Goal: Information Seeking & Learning: Check status

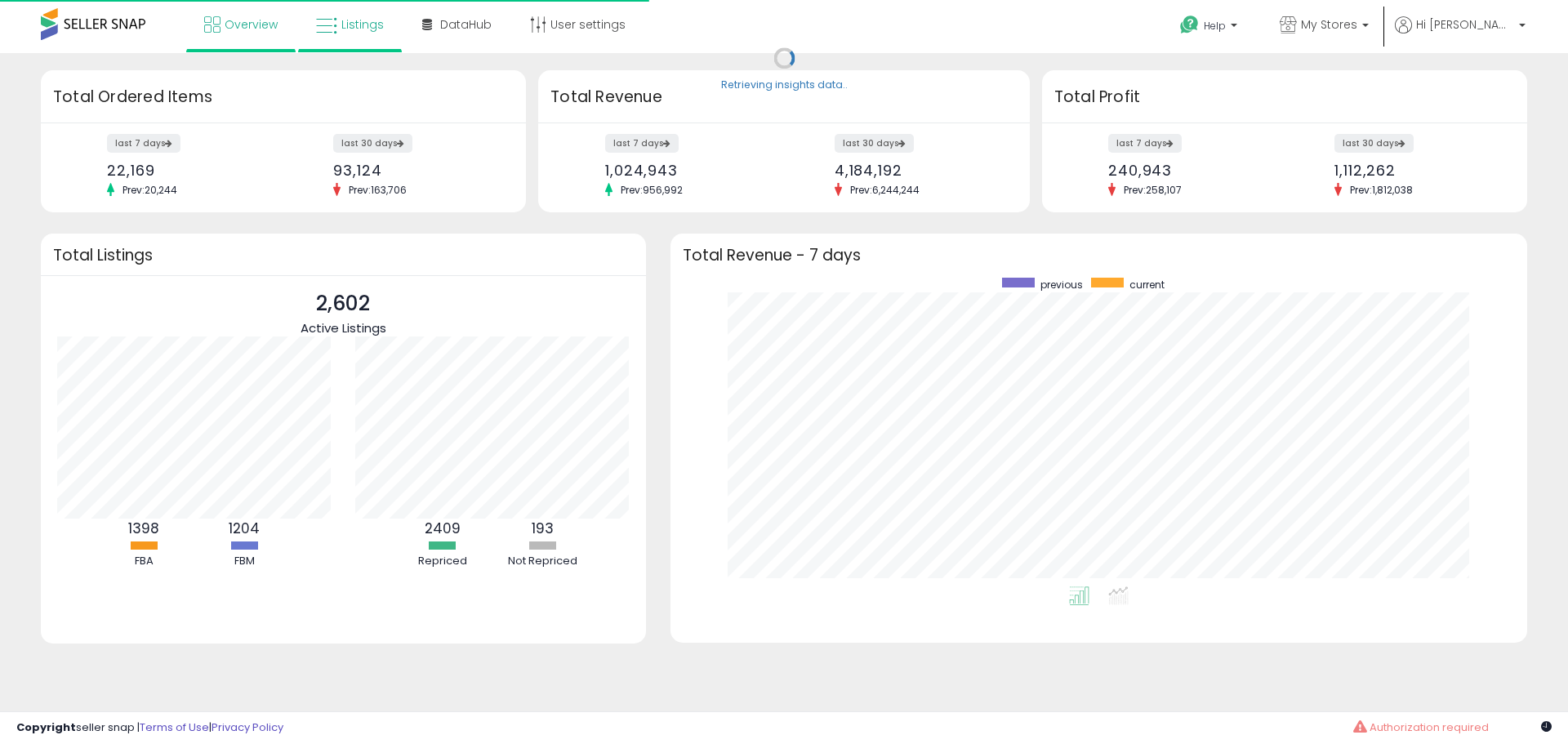
scroll to position [309, 824]
click at [348, 25] on span "Listings" at bounding box center [363, 24] width 43 height 17
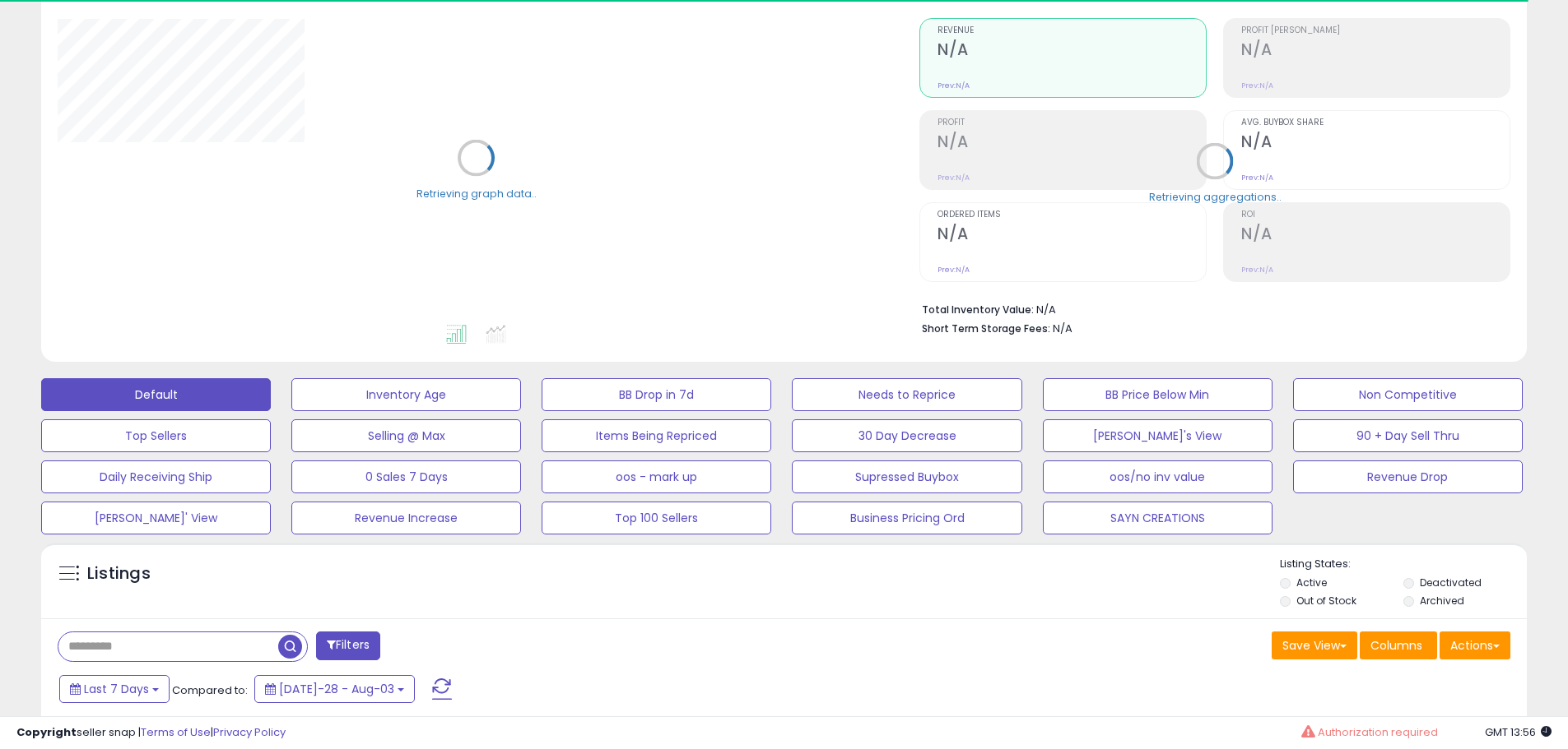
scroll to position [412, 0]
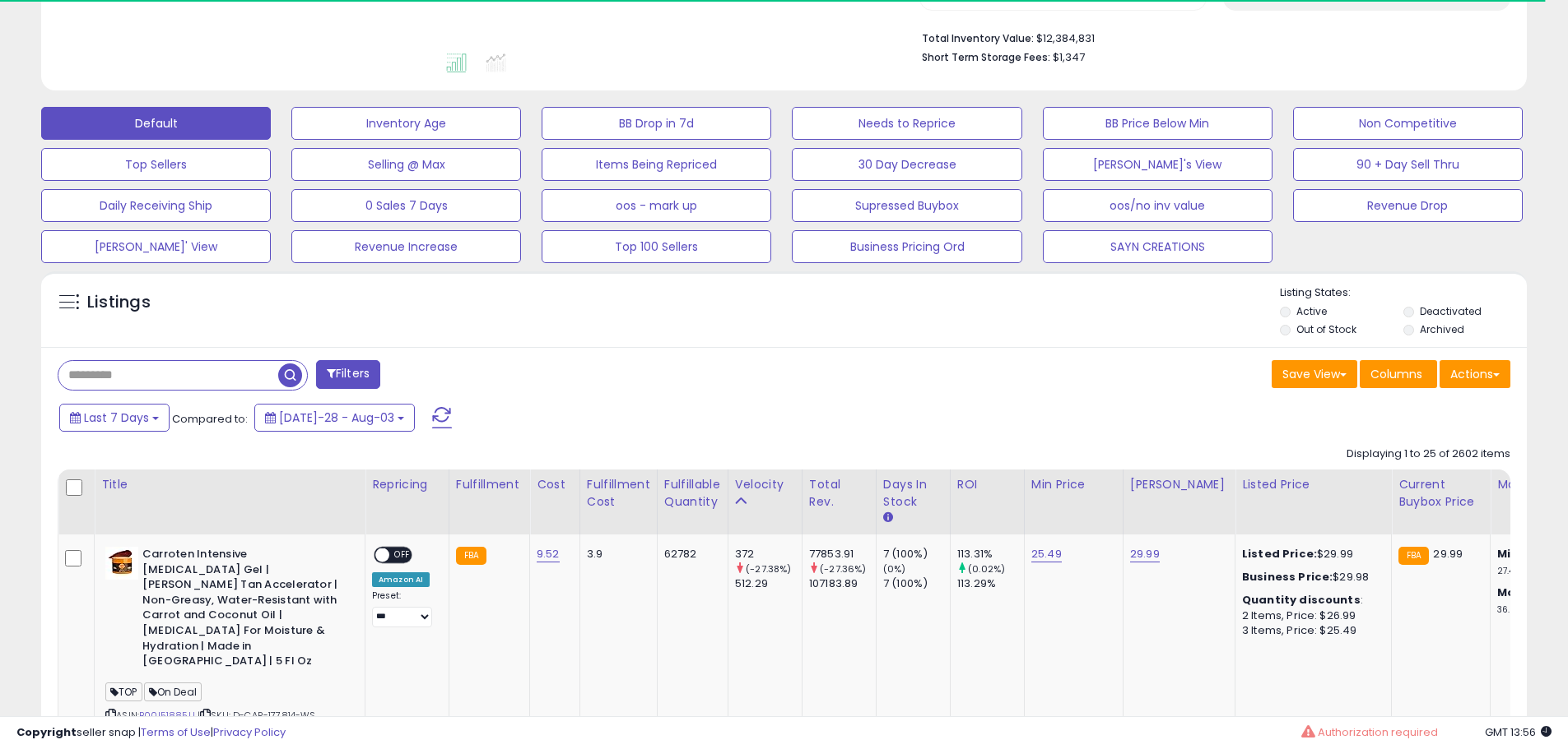
drag, startPoint x: 144, startPoint y: 372, endPoint x: 282, endPoint y: 395, distance: 139.9
click at [144, 372] on input "text" at bounding box center [168, 375] width 220 height 29
paste input "**********"
type input "**********"
click at [435, 378] on span "button" at bounding box center [432, 375] width 24 height 24
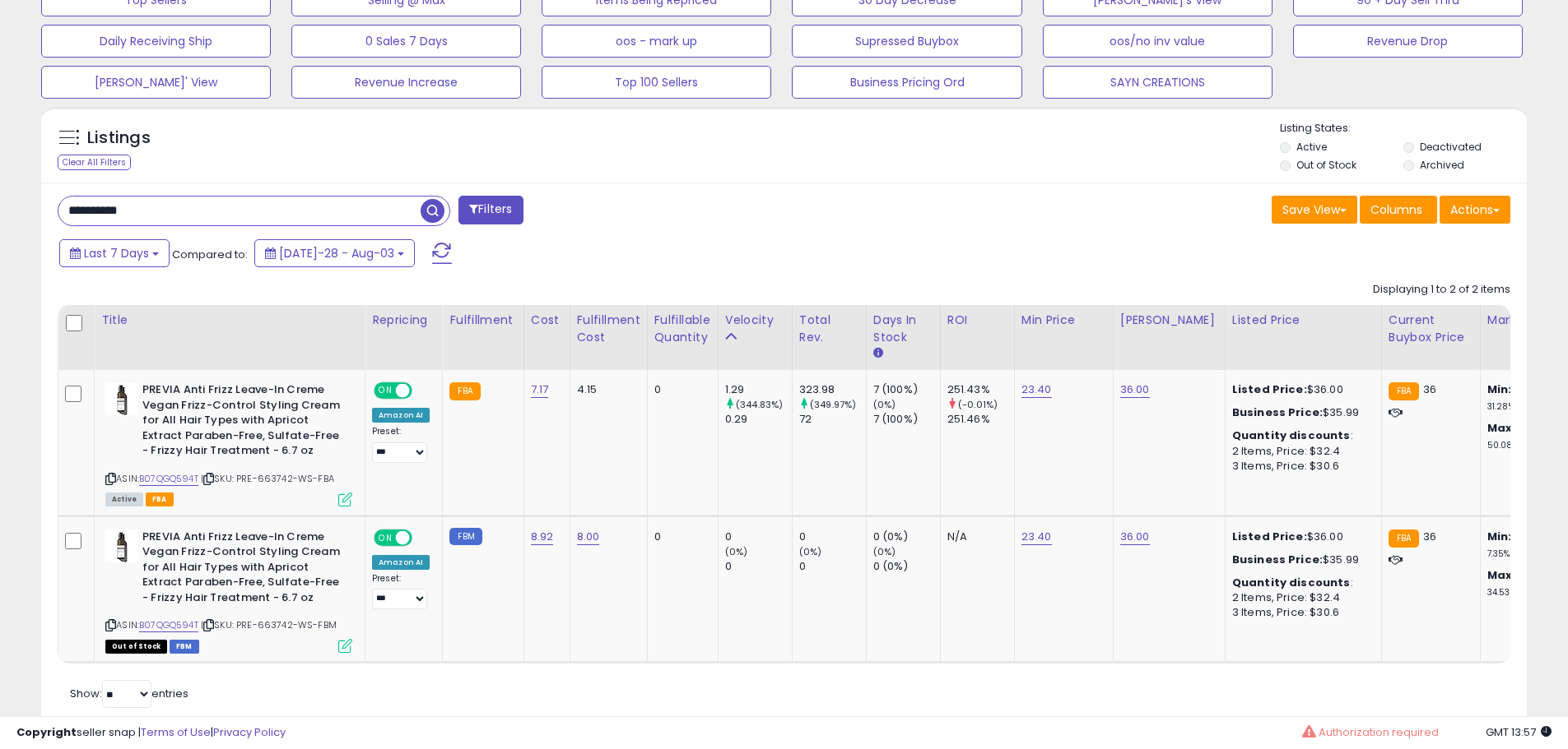
scroll to position [629, 0]
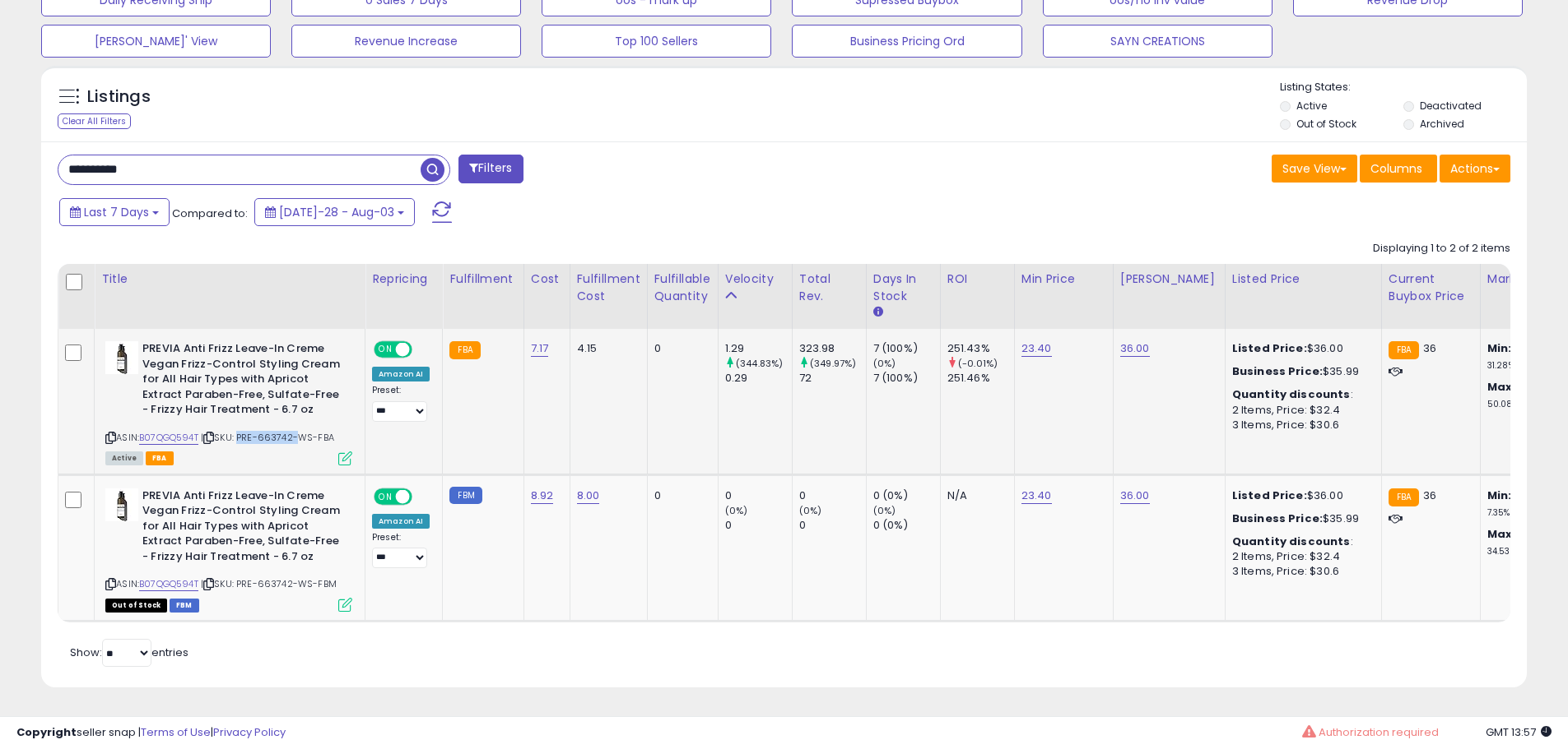
drag, startPoint x: 244, startPoint y: 422, endPoint x: 301, endPoint y: 422, distance: 57.0
click at [301, 431] on span "| SKU: PRE-663742-WS-FBA" at bounding box center [267, 437] width 133 height 13
copy span "PRE-663742"
click at [172, 431] on link "B07QGQ594T" at bounding box center [169, 438] width 60 height 14
copy span "PRE-663742"
